Goal: Find contact information: Find contact information

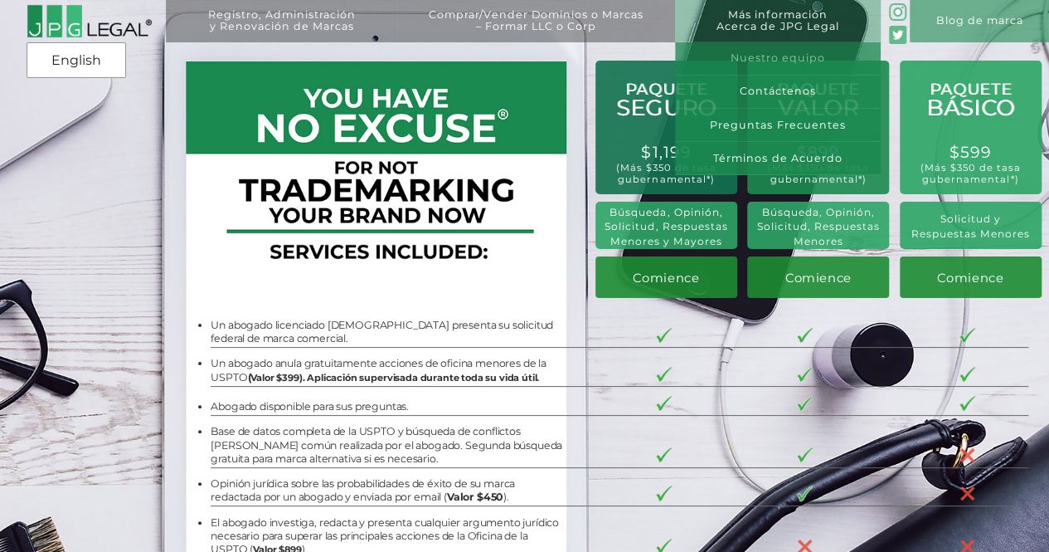
click at [770, 63] on link "Nuestro equipo" at bounding box center [778, 58] width 206 height 33
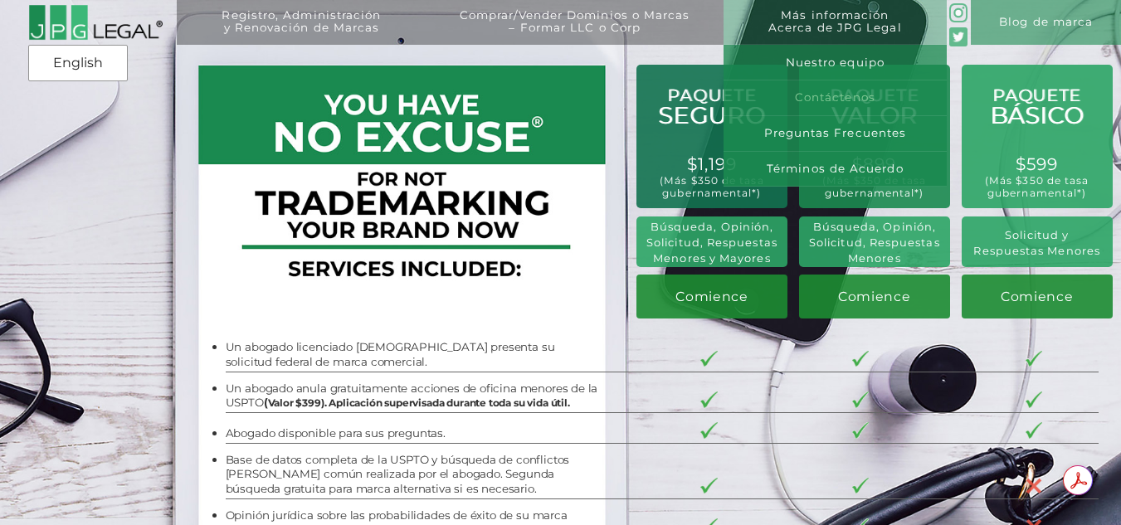
click at [864, 95] on link "Contáctenos" at bounding box center [834, 98] width 223 height 36
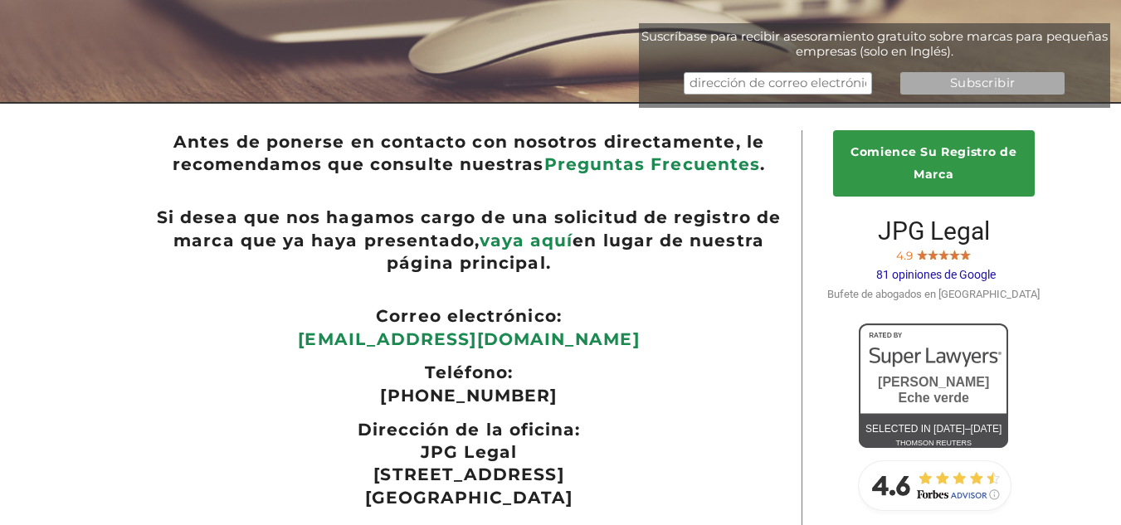
scroll to position [249, 0]
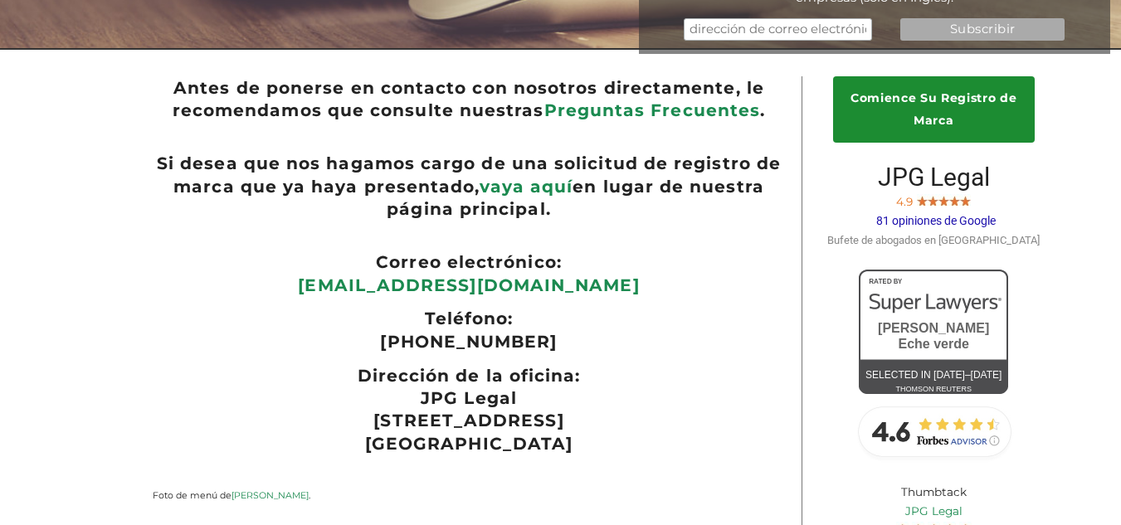
click at [950, 108] on link "Comience Su Registro de Marca" at bounding box center [934, 109] width 202 height 66
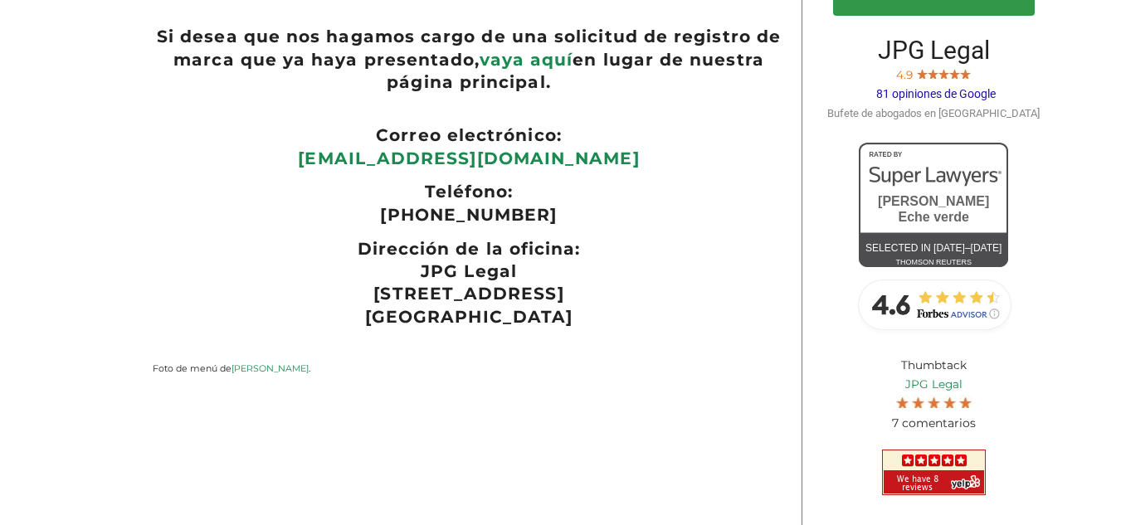
scroll to position [332, 0]
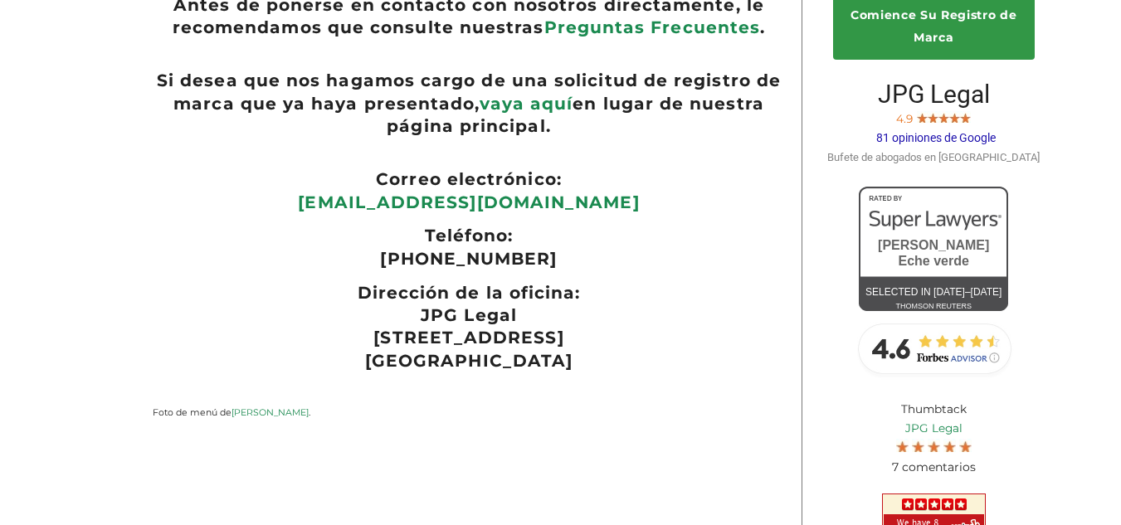
click at [440, 210] on link "[EMAIL_ADDRESS][DOMAIN_NAME]" at bounding box center [468, 202] width 341 height 21
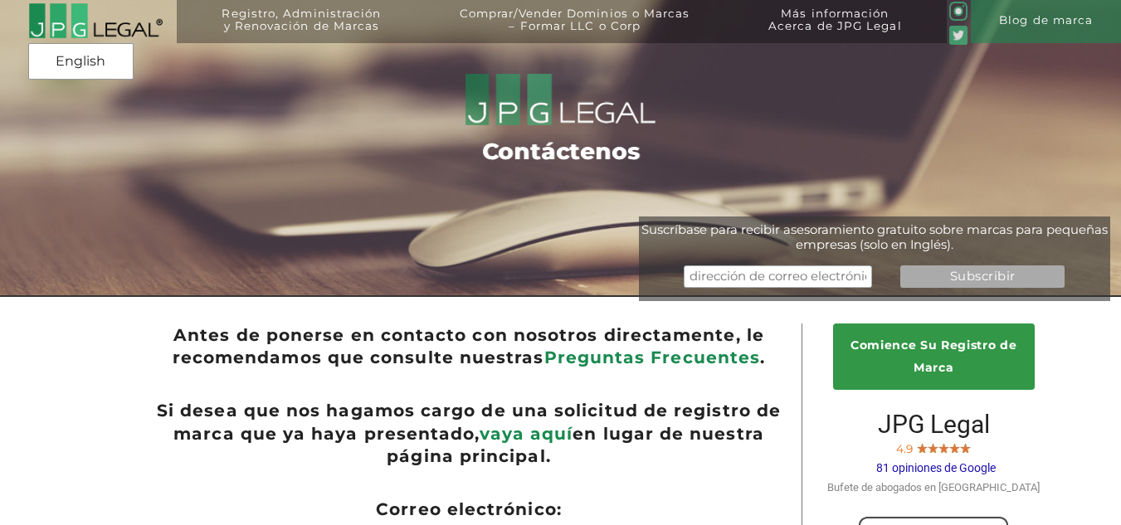
scroll to position [0, 0]
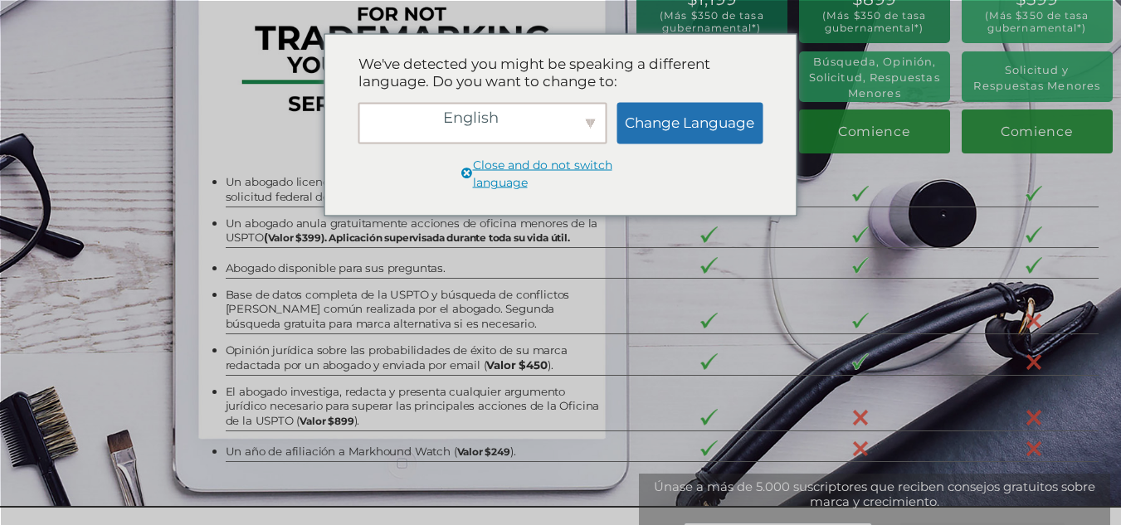
scroll to position [166, 0]
click at [758, 290] on tr "Base de datos completa de la USPTO y búsqueda de conflictos de ley común realiz…" at bounding box center [662, 306] width 873 height 56
click at [582, 127] on div "English" at bounding box center [482, 122] width 249 height 41
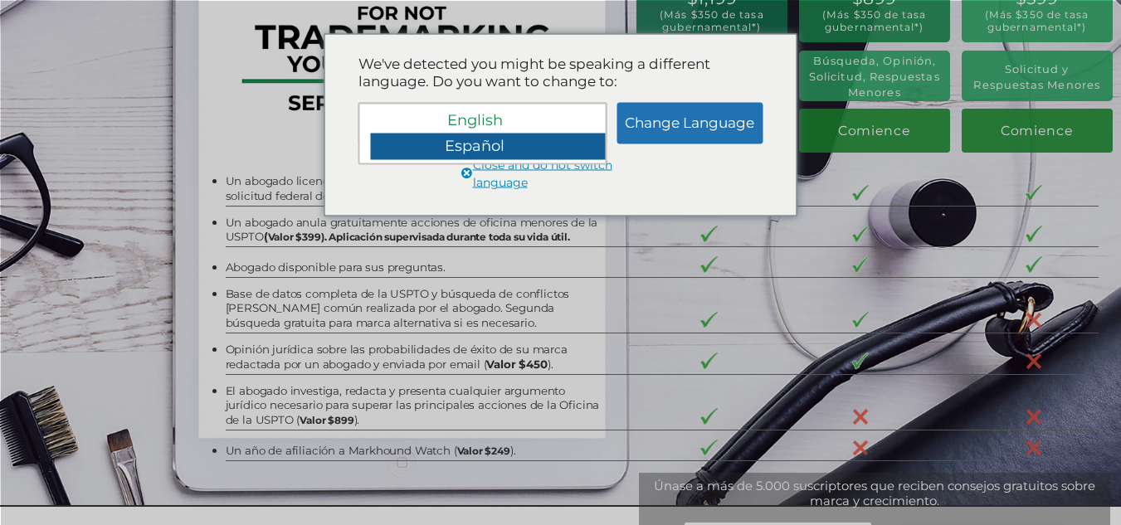
click at [569, 155] on div "Español" at bounding box center [489, 147] width 236 height 27
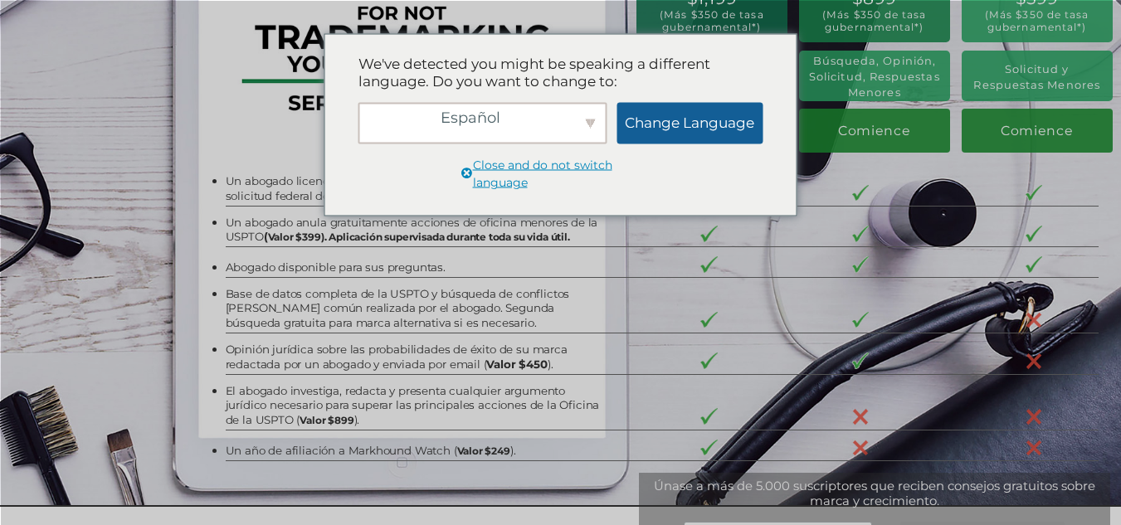
click at [651, 134] on link "Change Language" at bounding box center [689, 122] width 146 height 41
